Goal: Information Seeking & Learning: Learn about a topic

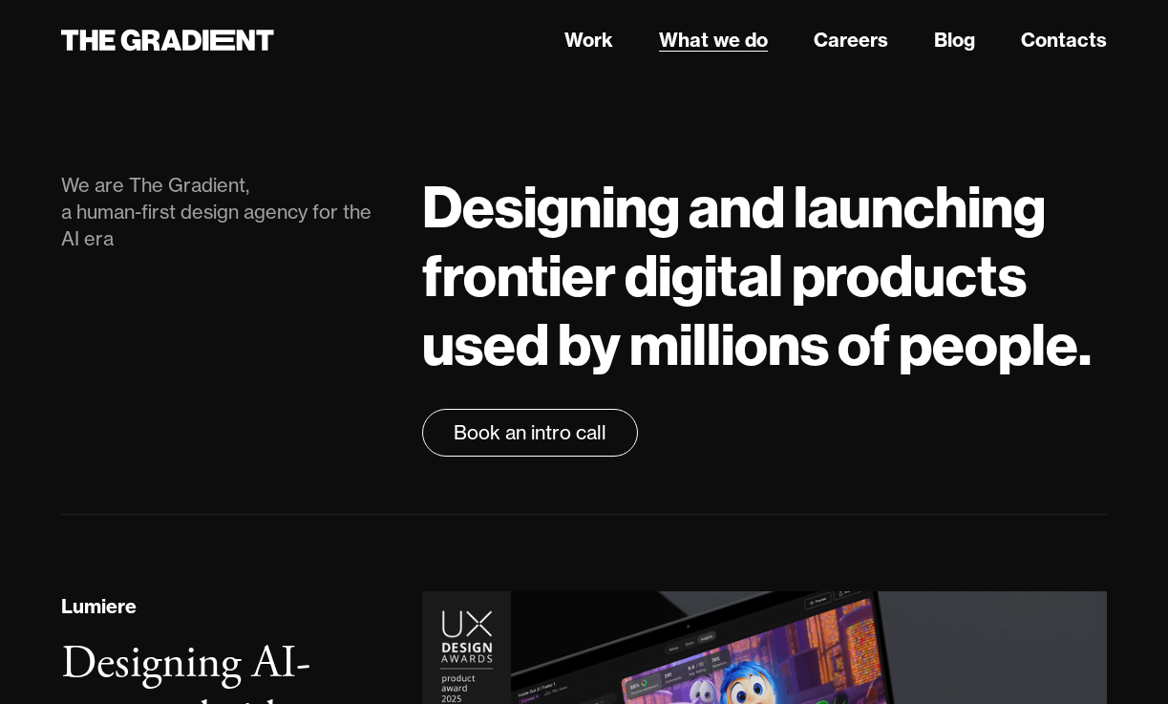
click at [713, 37] on link "What we do" at bounding box center [713, 40] width 109 height 29
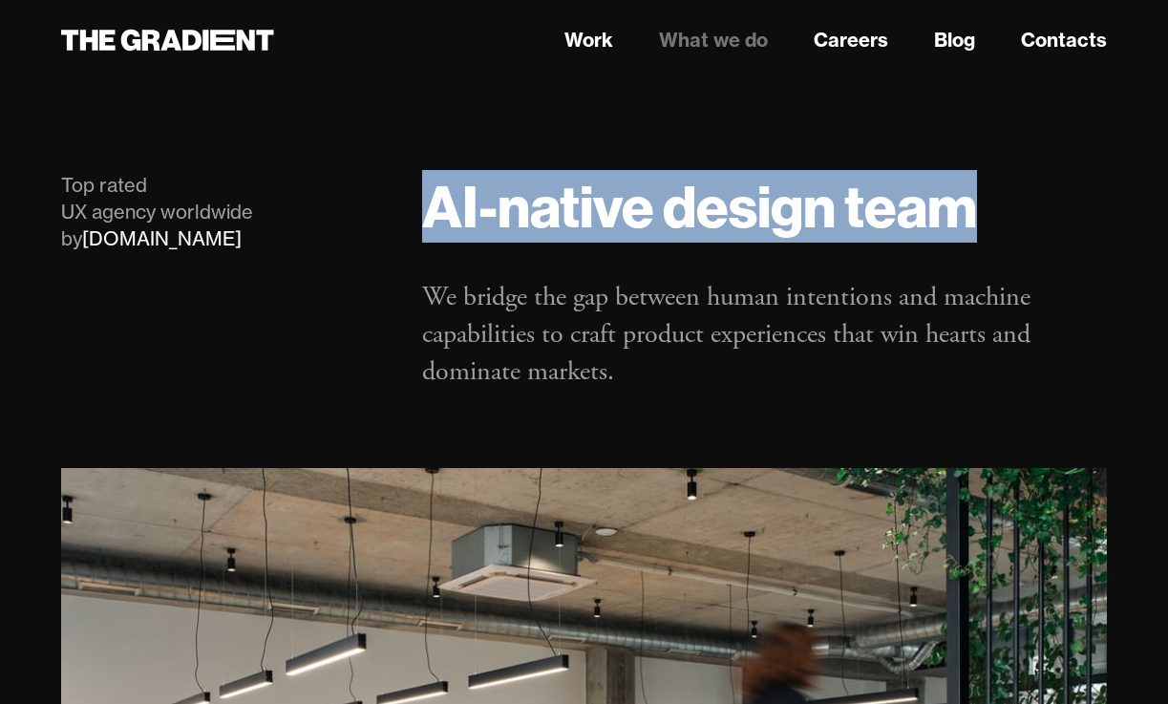
drag, startPoint x: 412, startPoint y: 203, endPoint x: 1039, endPoint y: 204, distance: 627.7
click at [1039, 204] on div "AI-native design team We bridge the gap between human intentions and machine ca…" at bounding box center [764, 282] width 723 height 220
copy h1 "AI-native design team"
